Goal: Task Accomplishment & Management: Complete application form

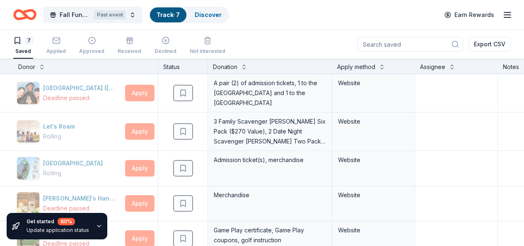
click at [264, 17] on div "Fall Fundraiser Past event Track · 7 Discover Earn Rewards" at bounding box center [262, 14] width 498 height 19
click at [78, 13] on span "Fall Fundraiser" at bounding box center [75, 15] width 31 height 10
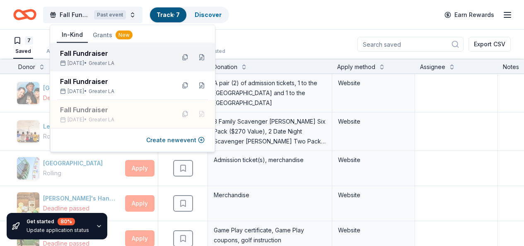
click at [82, 53] on div "Fall Fundraiser" at bounding box center [114, 53] width 109 height 10
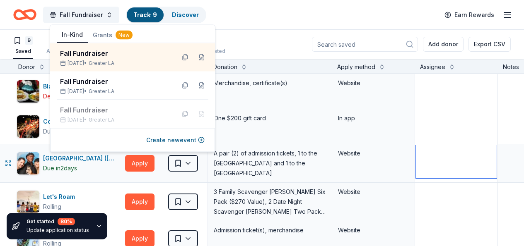
click at [448, 156] on textarea at bounding box center [456, 161] width 81 height 33
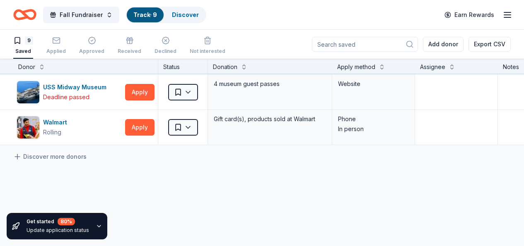
scroll to position [251, 0]
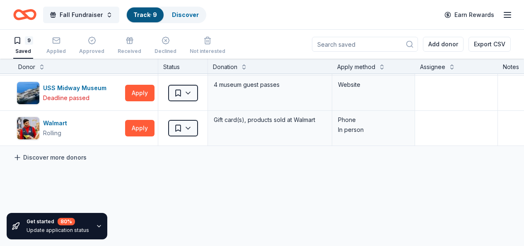
click at [60, 156] on link "Discover more donors" at bounding box center [49, 158] width 73 height 10
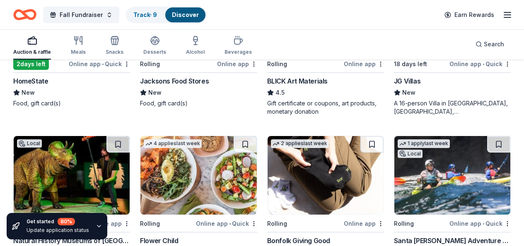
scroll to position [1523, 0]
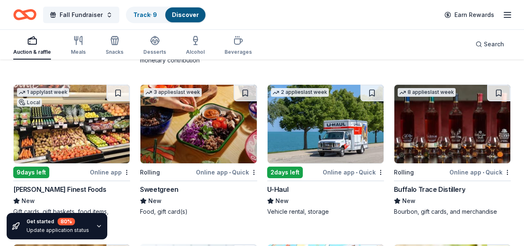
scroll to position [2313, 0]
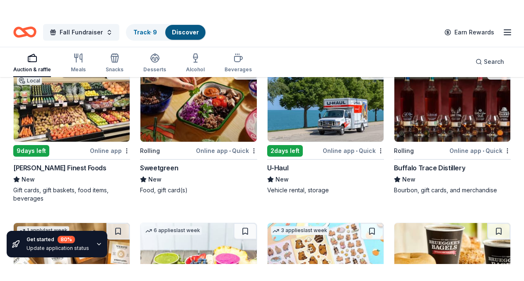
scroll to position [2494, 0]
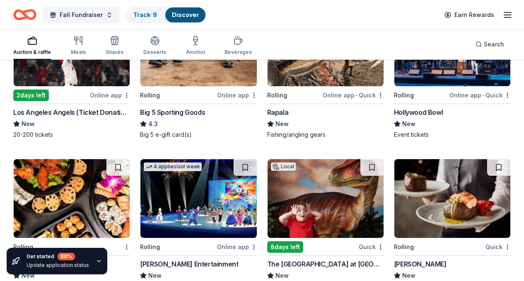
scroll to position [3115, 0]
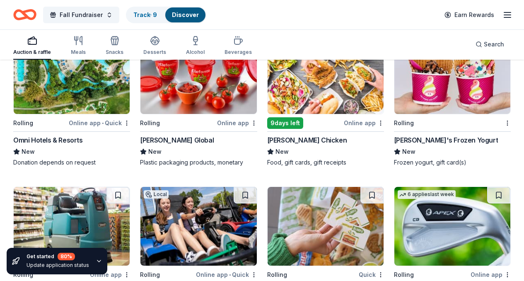
scroll to position [3716, 0]
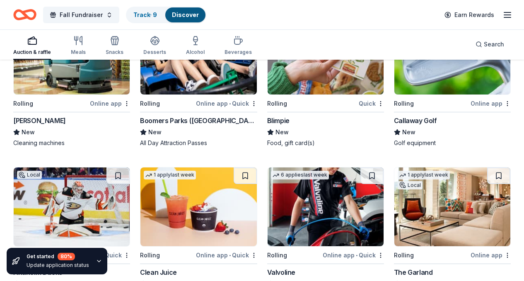
scroll to position [4026, 0]
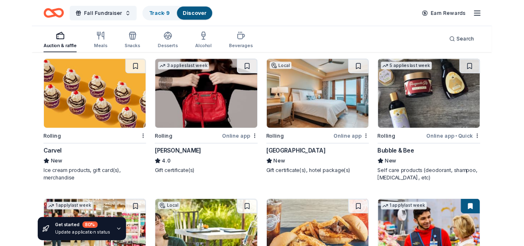
scroll to position [4657, 0]
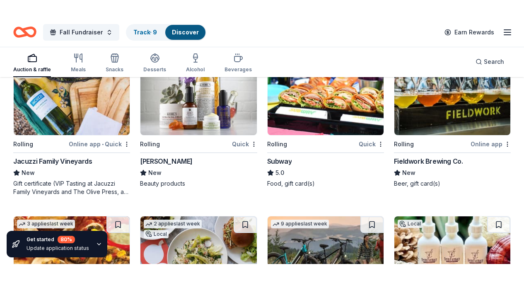
scroll to position [5003, 0]
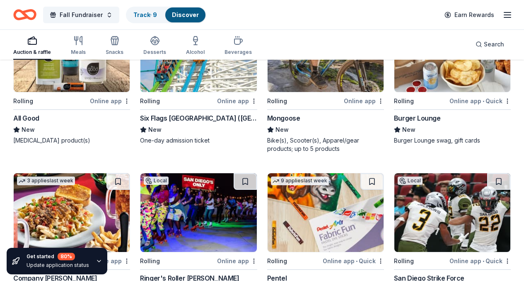
scroll to position [5383, 0]
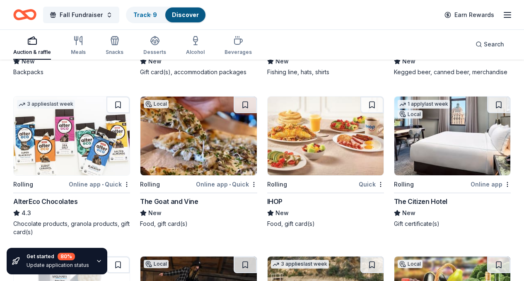
scroll to position [5781, 0]
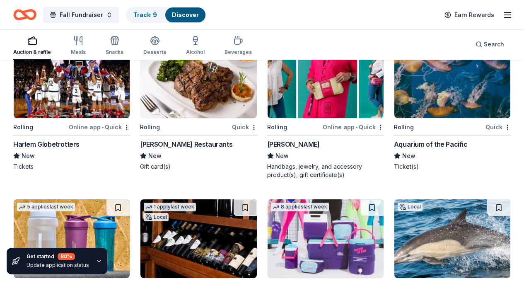
scroll to position [6182, 0]
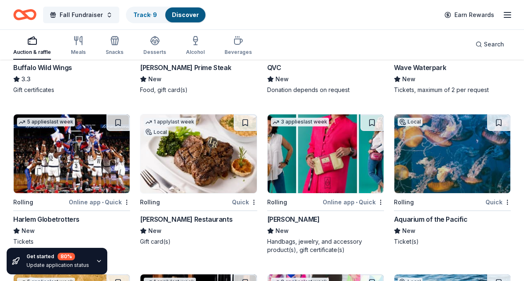
scroll to position [6107, 0]
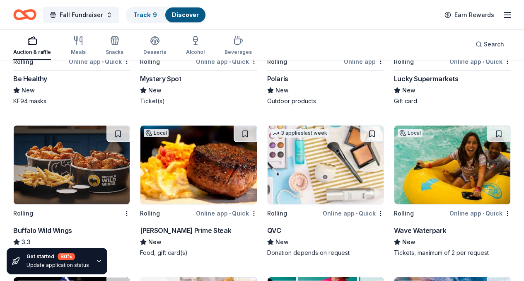
scroll to position [5960, 0]
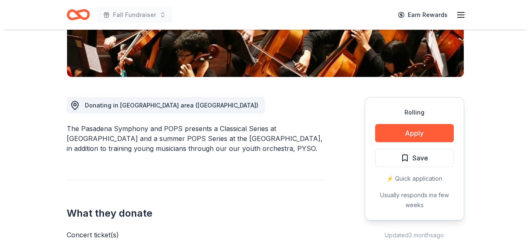
scroll to position [192, 0]
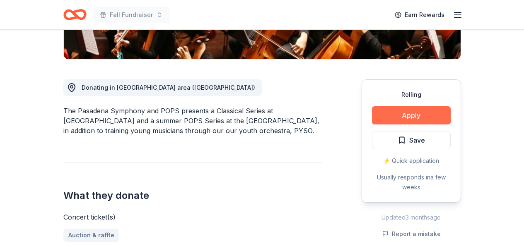
click at [403, 117] on button "Apply" at bounding box center [411, 115] width 79 height 18
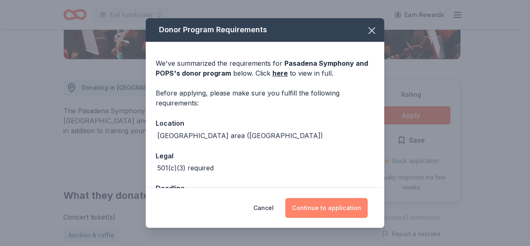
click at [328, 207] on button "Continue to application" at bounding box center [326, 208] width 82 height 20
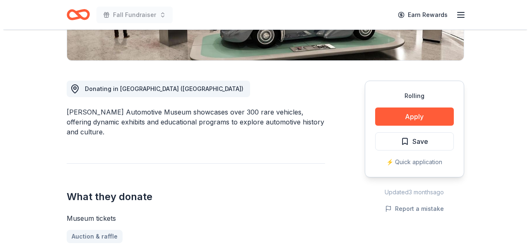
scroll to position [195, 0]
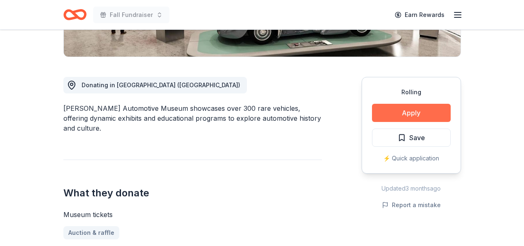
click at [423, 110] on button "Apply" at bounding box center [411, 113] width 79 height 18
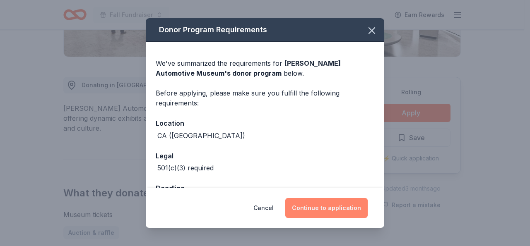
click at [330, 208] on button "Continue to application" at bounding box center [326, 208] width 82 height 20
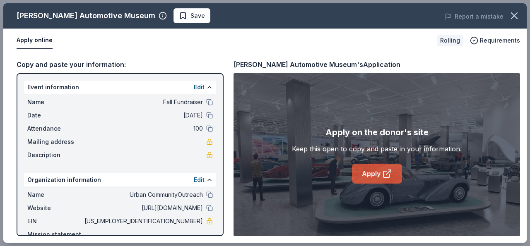
click at [377, 172] on link "Apply" at bounding box center [377, 174] width 50 height 20
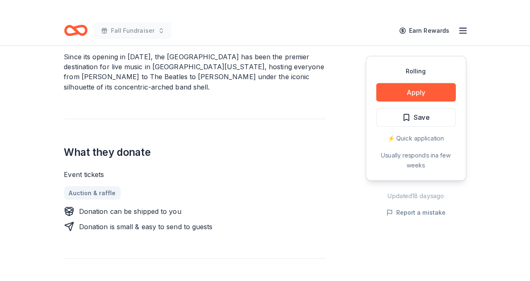
scroll to position [330, 0]
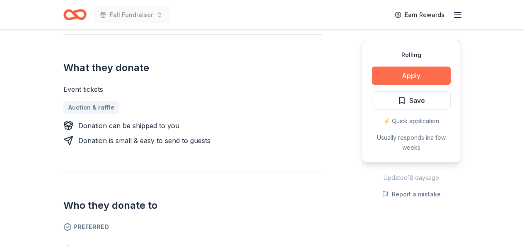
click at [405, 75] on button "Apply" at bounding box center [411, 76] width 79 height 18
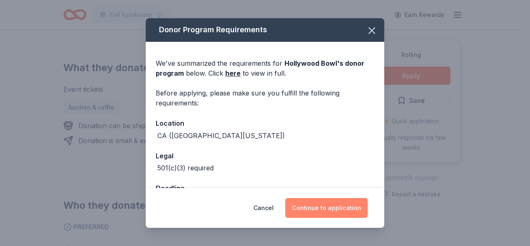
click at [345, 208] on button "Continue to application" at bounding box center [326, 208] width 82 height 20
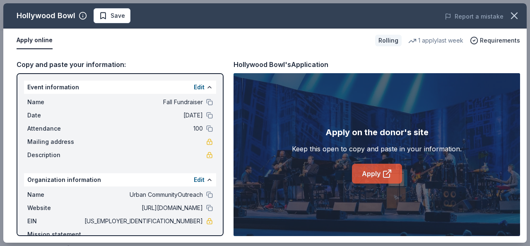
click at [372, 173] on link "Apply" at bounding box center [377, 174] width 50 height 20
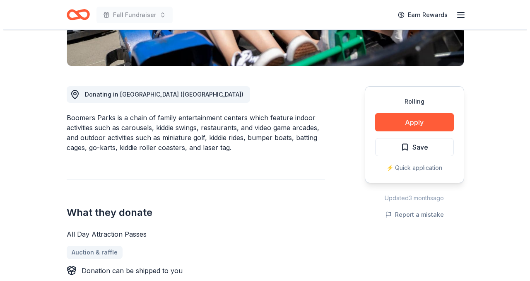
scroll to position [198, 0]
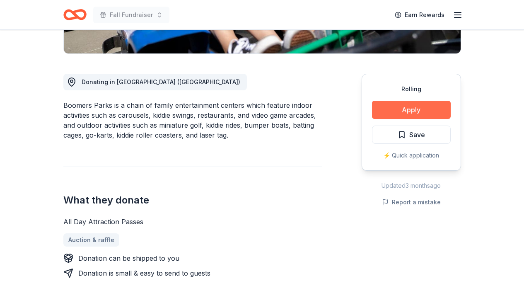
click at [416, 109] on button "Apply" at bounding box center [411, 110] width 79 height 18
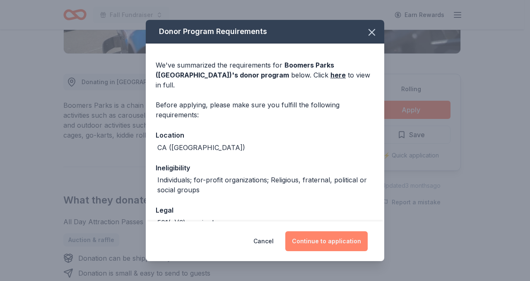
click at [317, 242] on button "Continue to application" at bounding box center [326, 241] width 82 height 20
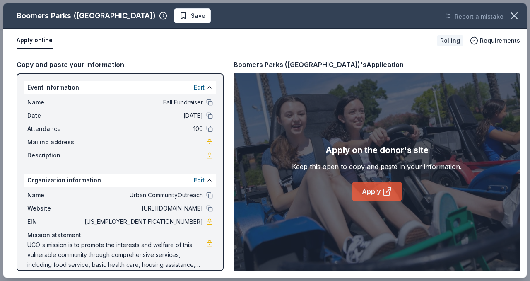
click at [370, 191] on link "Apply" at bounding box center [377, 191] width 50 height 20
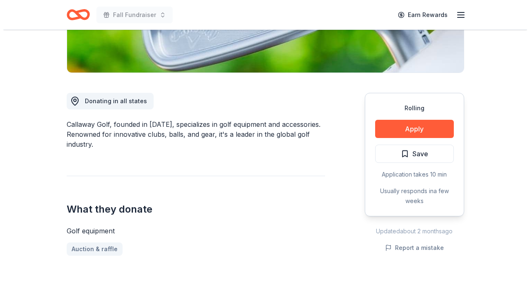
scroll to position [181, 0]
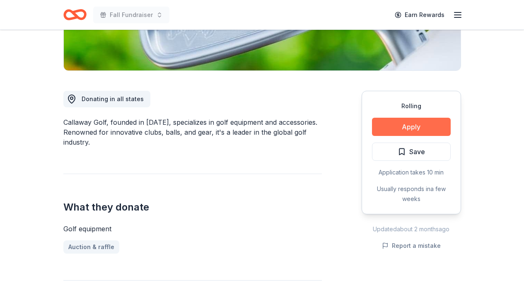
click at [436, 121] on button "Apply" at bounding box center [411, 127] width 79 height 18
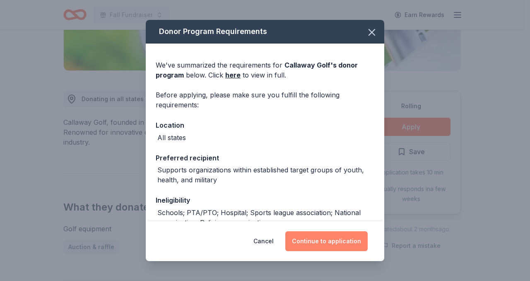
click at [329, 244] on button "Continue to application" at bounding box center [326, 241] width 82 height 20
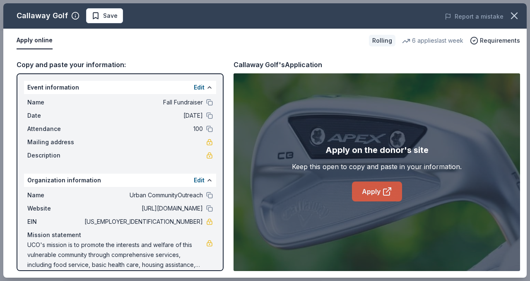
click at [372, 187] on link "Apply" at bounding box center [377, 191] width 50 height 20
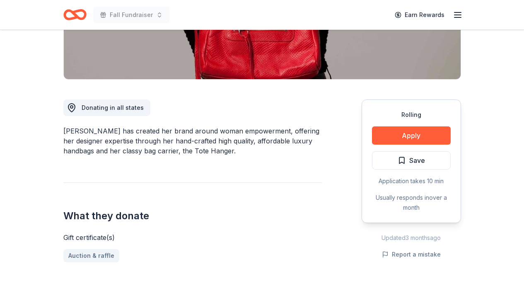
scroll to position [130, 0]
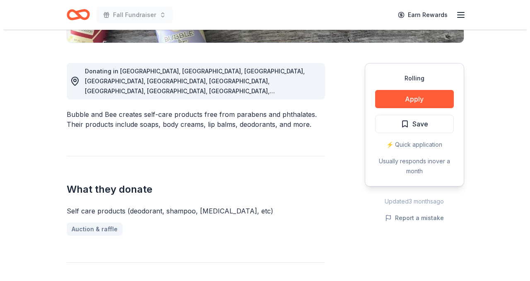
scroll to position [220, 0]
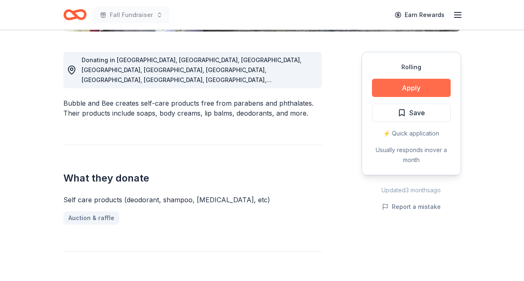
click at [407, 86] on button "Apply" at bounding box center [411, 88] width 79 height 18
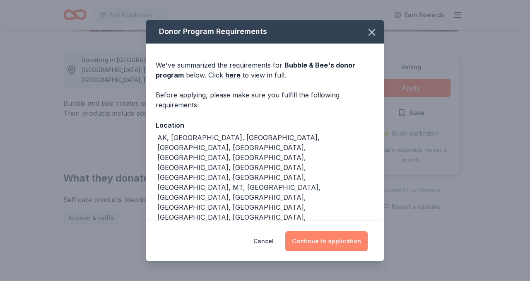
click at [327, 232] on button "Continue to application" at bounding box center [326, 241] width 82 height 20
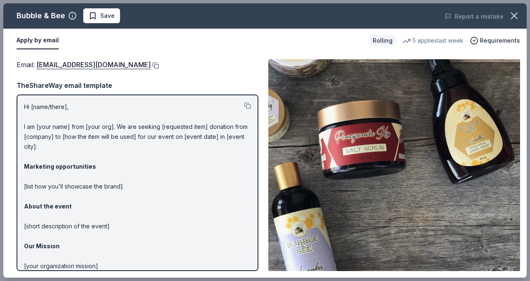
click at [151, 65] on button at bounding box center [155, 65] width 8 height 7
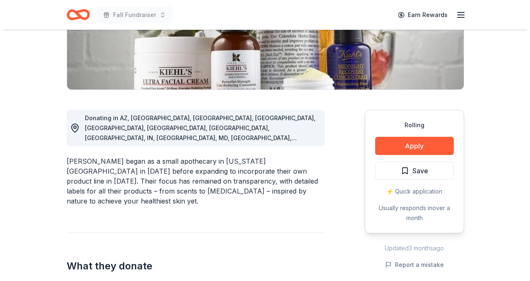
scroll to position [164, 0]
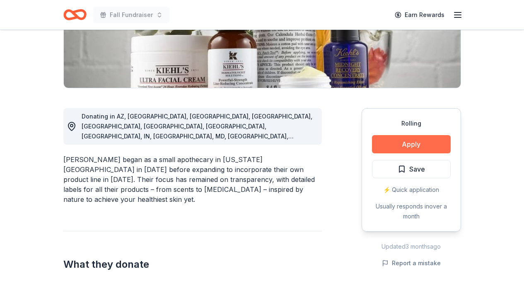
click at [414, 144] on button "Apply" at bounding box center [411, 144] width 79 height 18
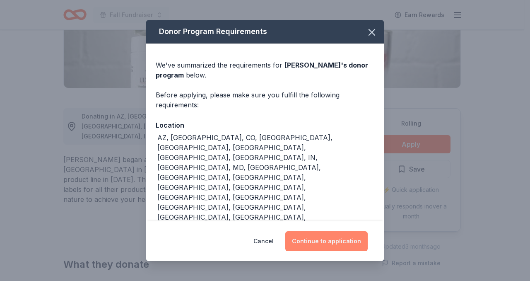
click at [335, 238] on button "Continue to application" at bounding box center [326, 241] width 82 height 20
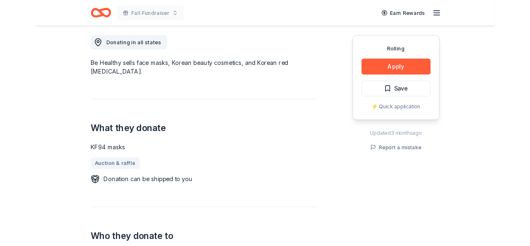
scroll to position [233, 0]
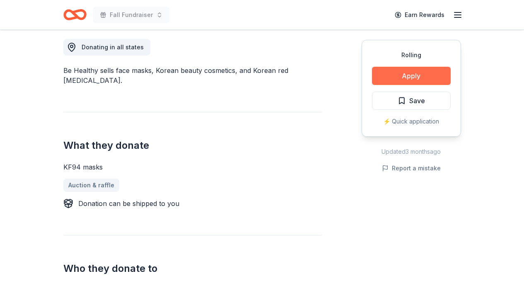
click at [427, 73] on button "Apply" at bounding box center [411, 76] width 79 height 18
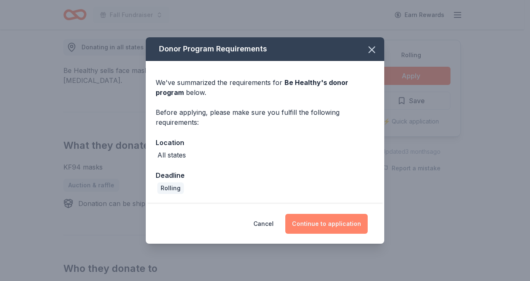
click at [319, 221] on button "Continue to application" at bounding box center [326, 224] width 82 height 20
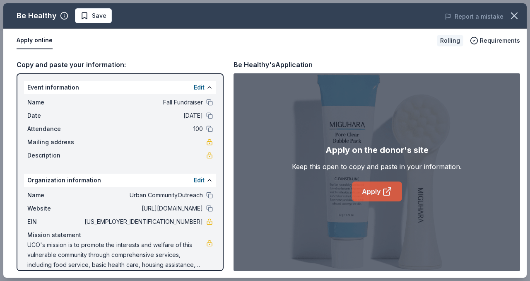
click at [382, 188] on link "Apply" at bounding box center [377, 191] width 50 height 20
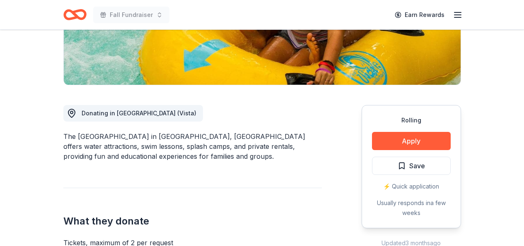
scroll to position [172, 0]
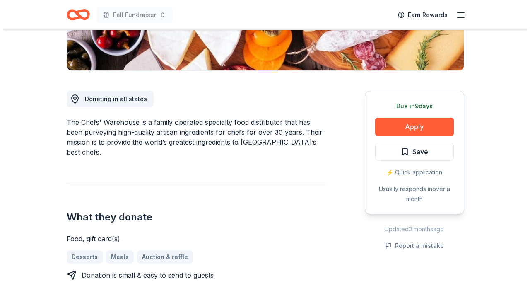
scroll to position [204, 0]
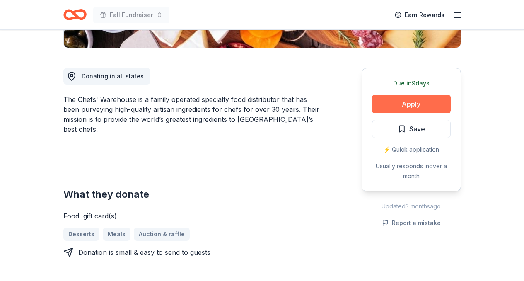
click at [404, 101] on button "Apply" at bounding box center [411, 104] width 79 height 18
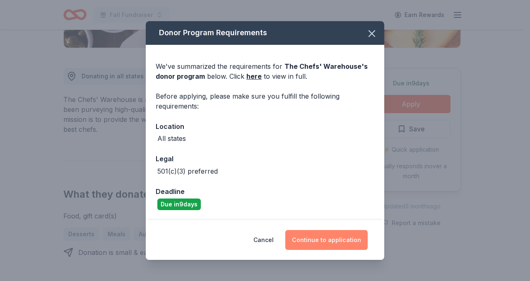
click at [321, 234] on button "Continue to application" at bounding box center [326, 240] width 82 height 20
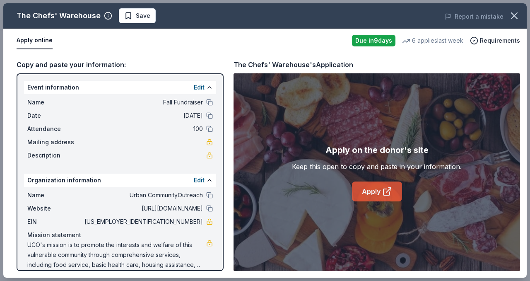
click at [370, 187] on link "Apply" at bounding box center [377, 191] width 50 height 20
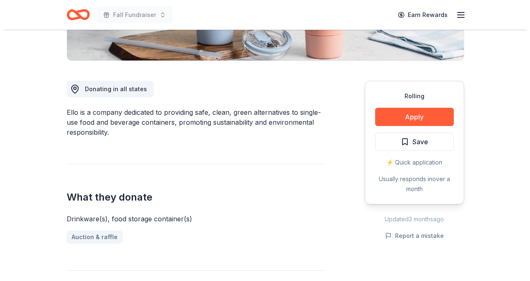
scroll to position [192, 0]
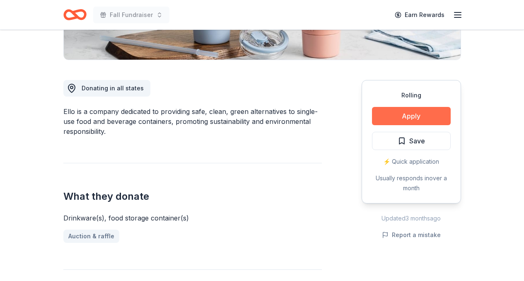
click at [412, 114] on button "Apply" at bounding box center [411, 116] width 79 height 18
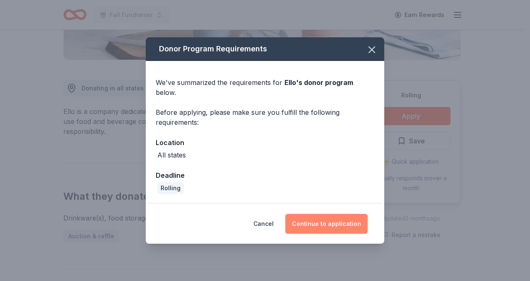
click at [345, 219] on button "Continue to application" at bounding box center [326, 224] width 82 height 20
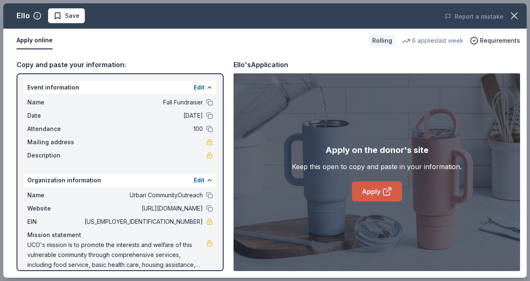
click at [377, 190] on link "Apply" at bounding box center [377, 191] width 50 height 20
click at [206, 208] on button at bounding box center [209, 208] width 7 height 7
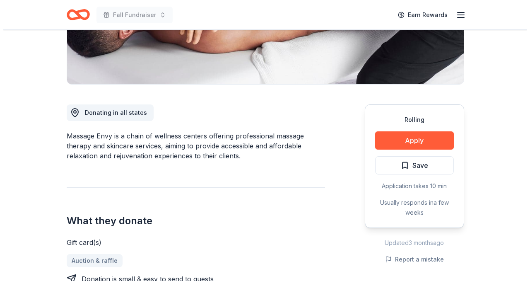
scroll to position [168, 0]
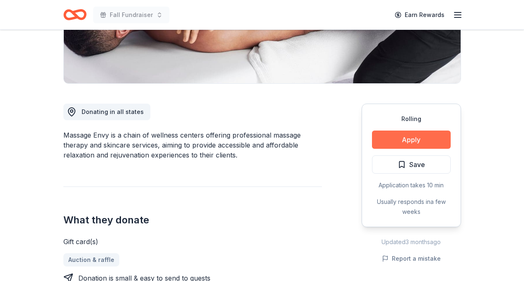
click at [403, 142] on button "Apply" at bounding box center [411, 139] width 79 height 18
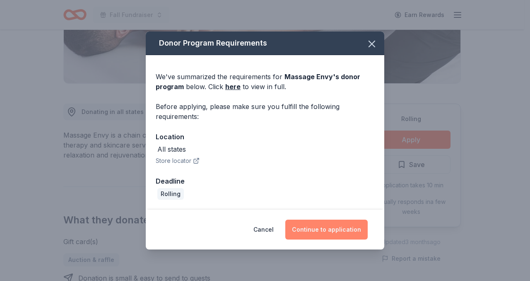
click at [339, 228] on button "Continue to application" at bounding box center [326, 230] width 82 height 20
